Goal: Task Accomplishment & Management: Use online tool/utility

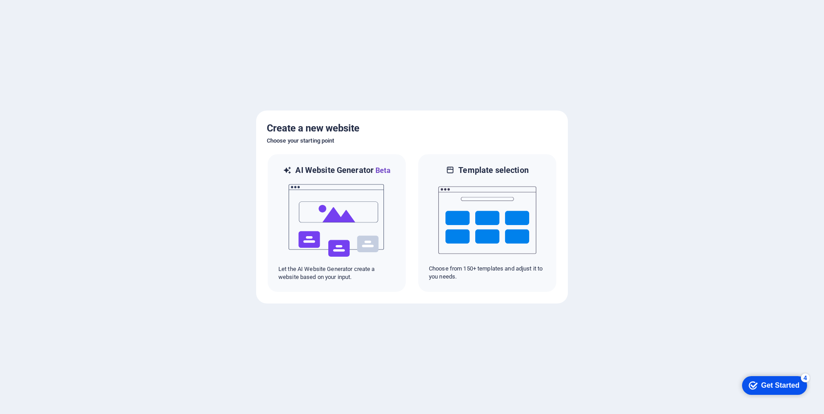
click at [314, 143] on h6 "Choose your starting point" at bounding box center [412, 140] width 290 height 11
copy h6 "Choose your starting point"
click at [495, 128] on h5 "Create a new website" at bounding box center [412, 128] width 290 height 14
